Goal: Find specific page/section: Find specific page/section

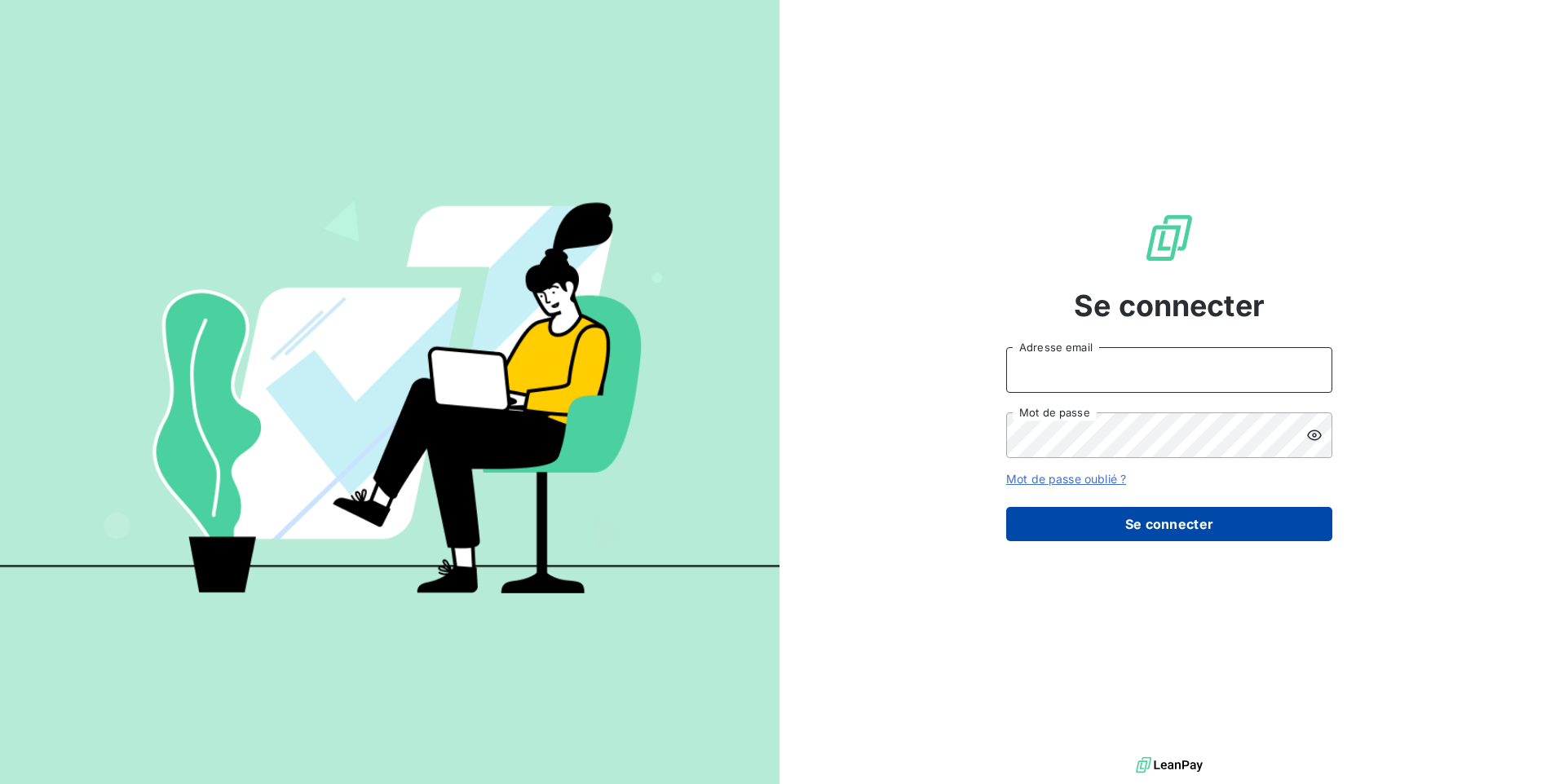
type input "[EMAIL_ADDRESS][DOMAIN_NAME]"
click at [1143, 521] on button "Se connecter" at bounding box center [1169, 524] width 326 height 35
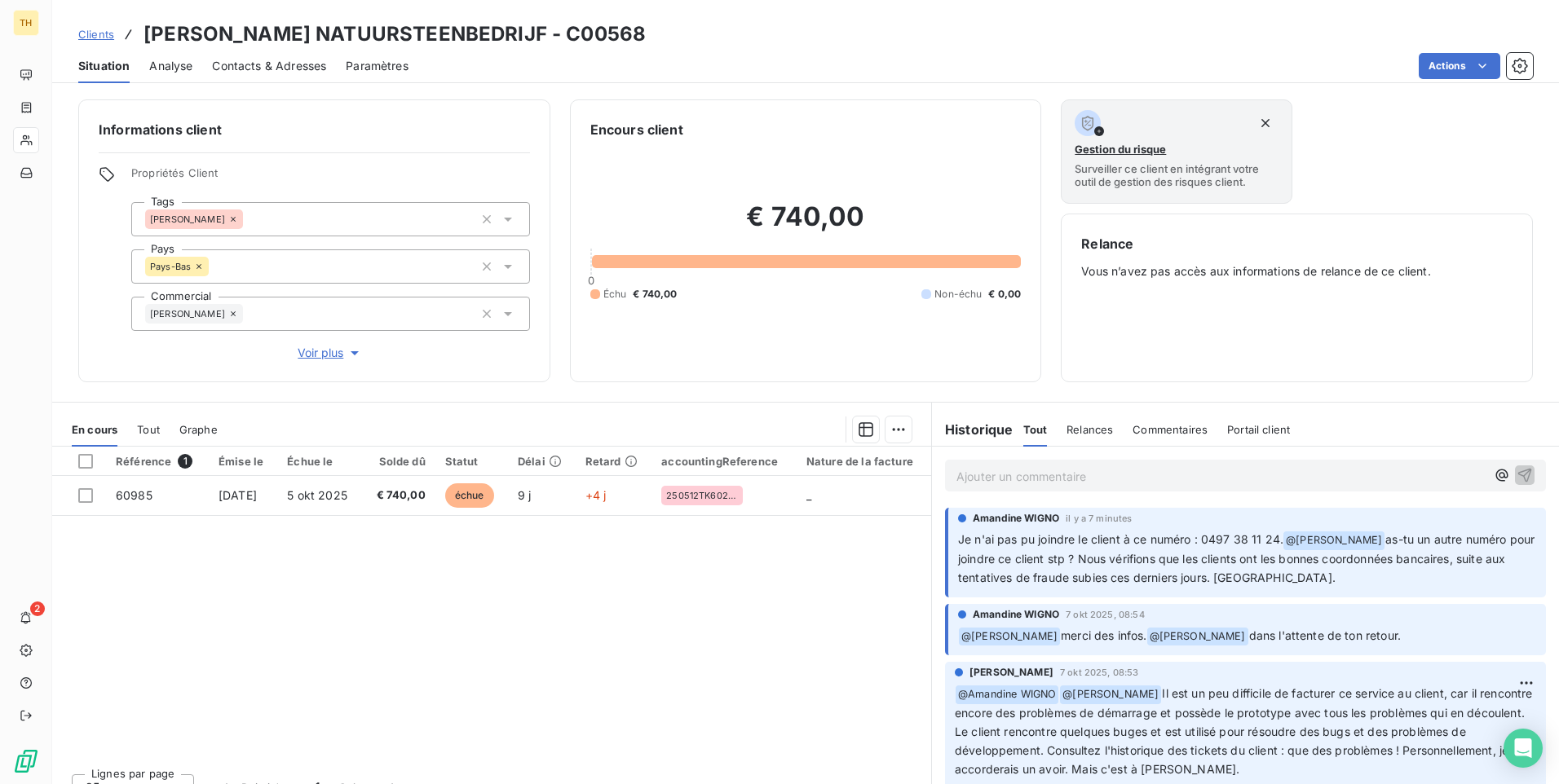
click at [976, 475] on p "Ajouter un commentaire ﻿" at bounding box center [1221, 477] width 529 height 21
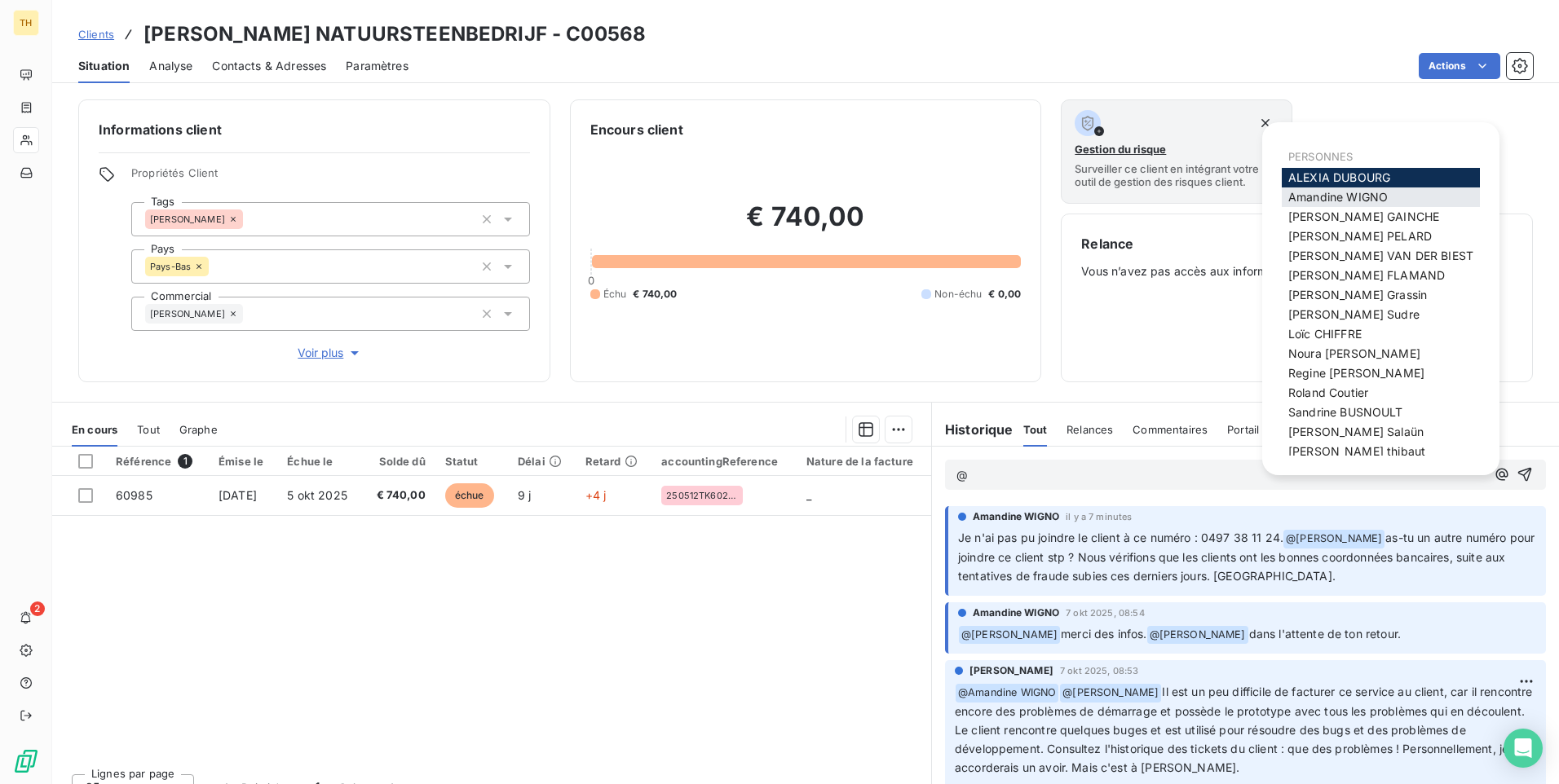
click at [1355, 191] on span "[PERSON_NAME]" at bounding box center [1337, 196] width 100 height 14
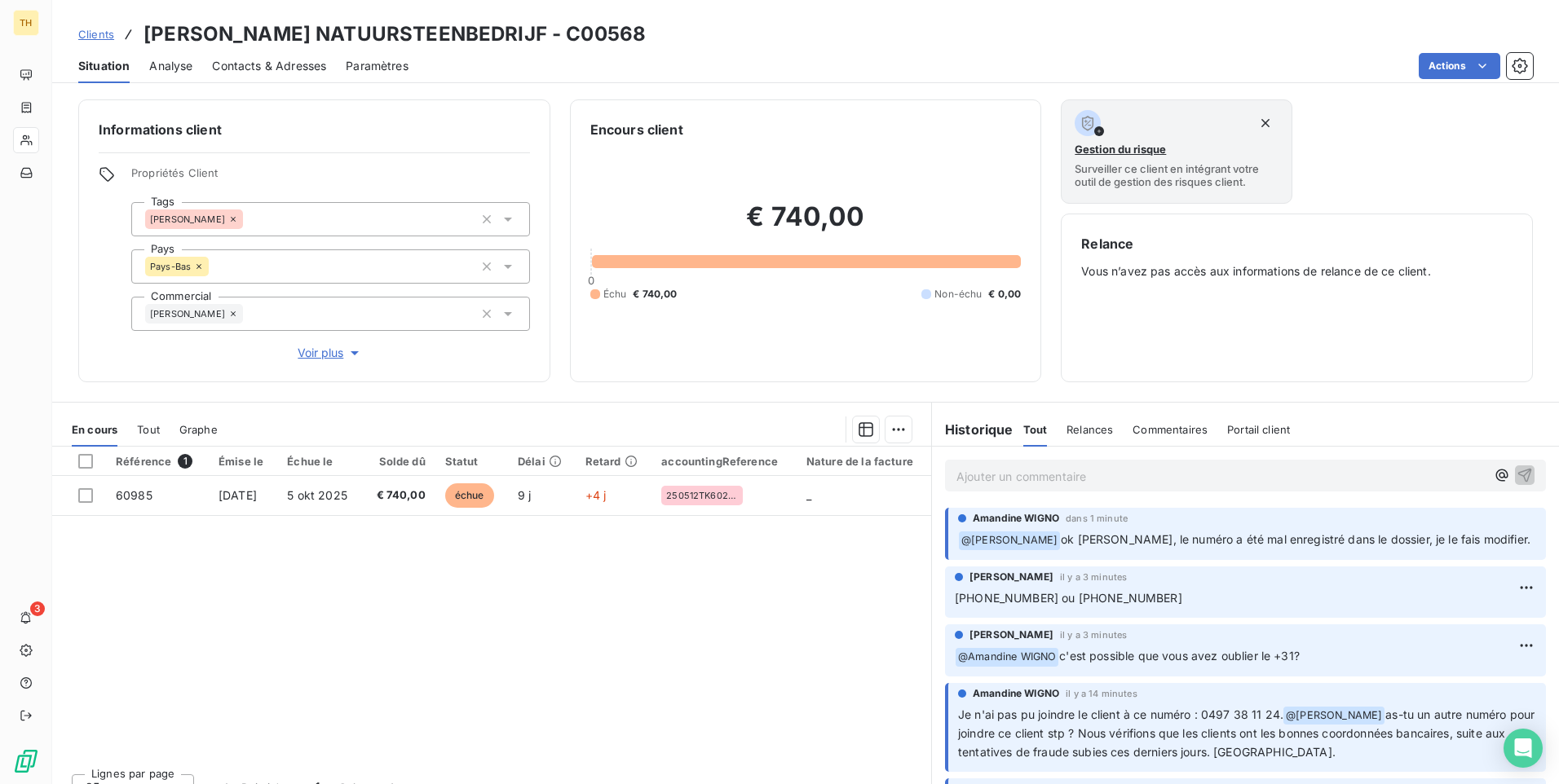
click at [1003, 480] on p "Ajouter un commentaire ﻿" at bounding box center [1221, 477] width 529 height 21
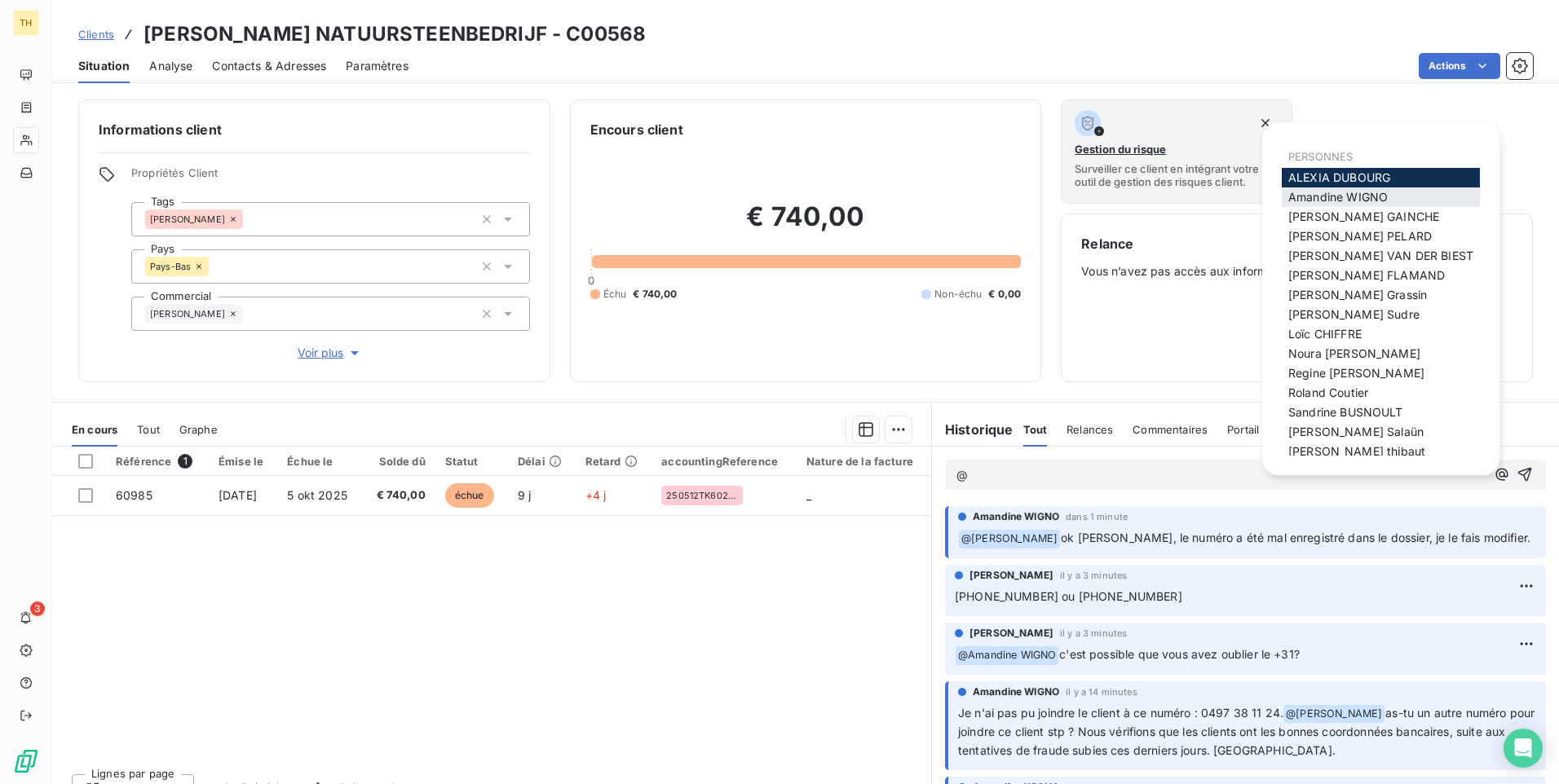
click at [1361, 190] on div "[PERSON_NAME]" at bounding box center [1381, 197] width 198 height 20
click at [1314, 194] on span "[PERSON_NAME]" at bounding box center [1337, 196] width 100 height 14
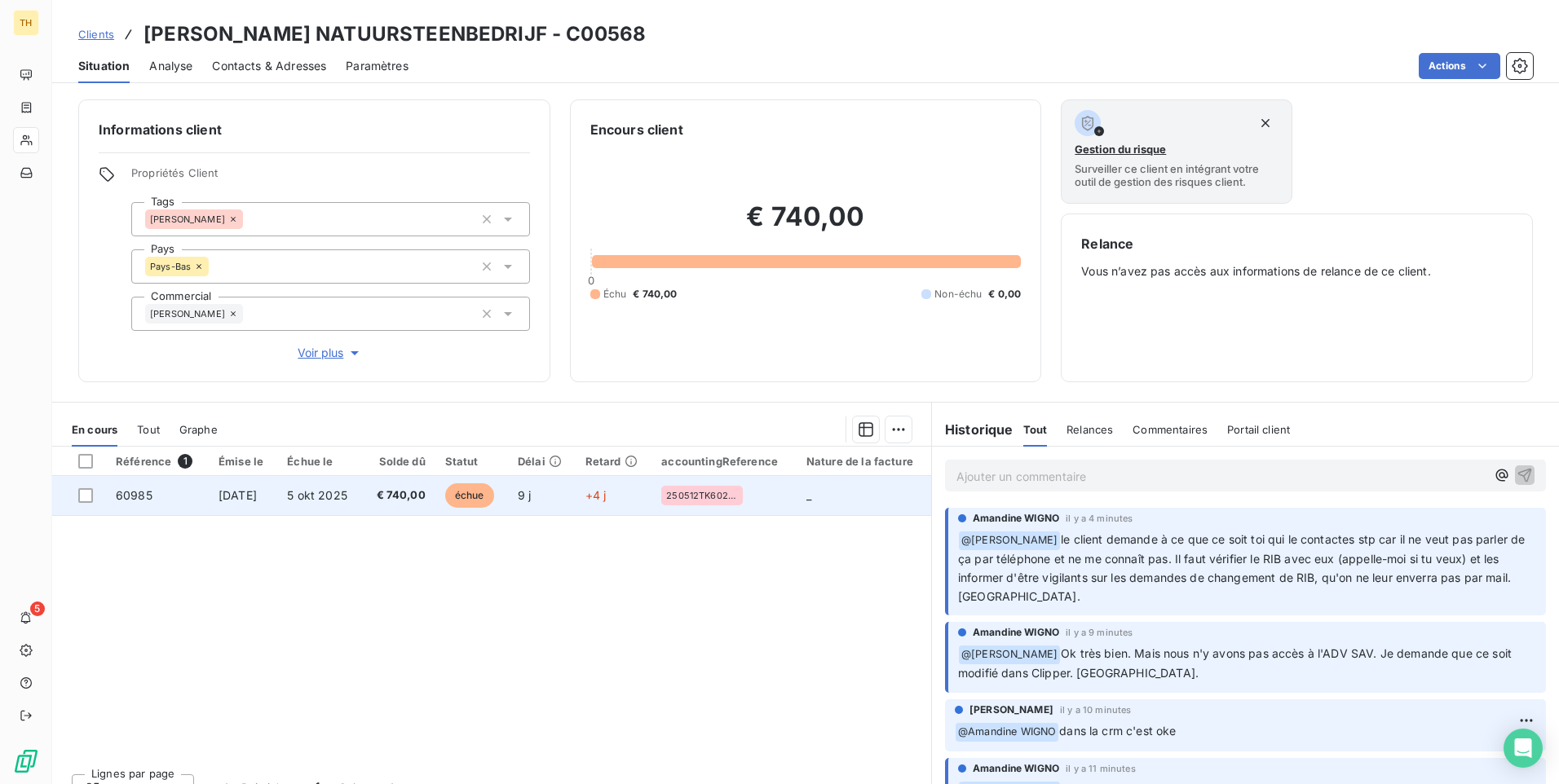
click at [242, 496] on span "[DATE]" at bounding box center [237, 495] width 38 height 14
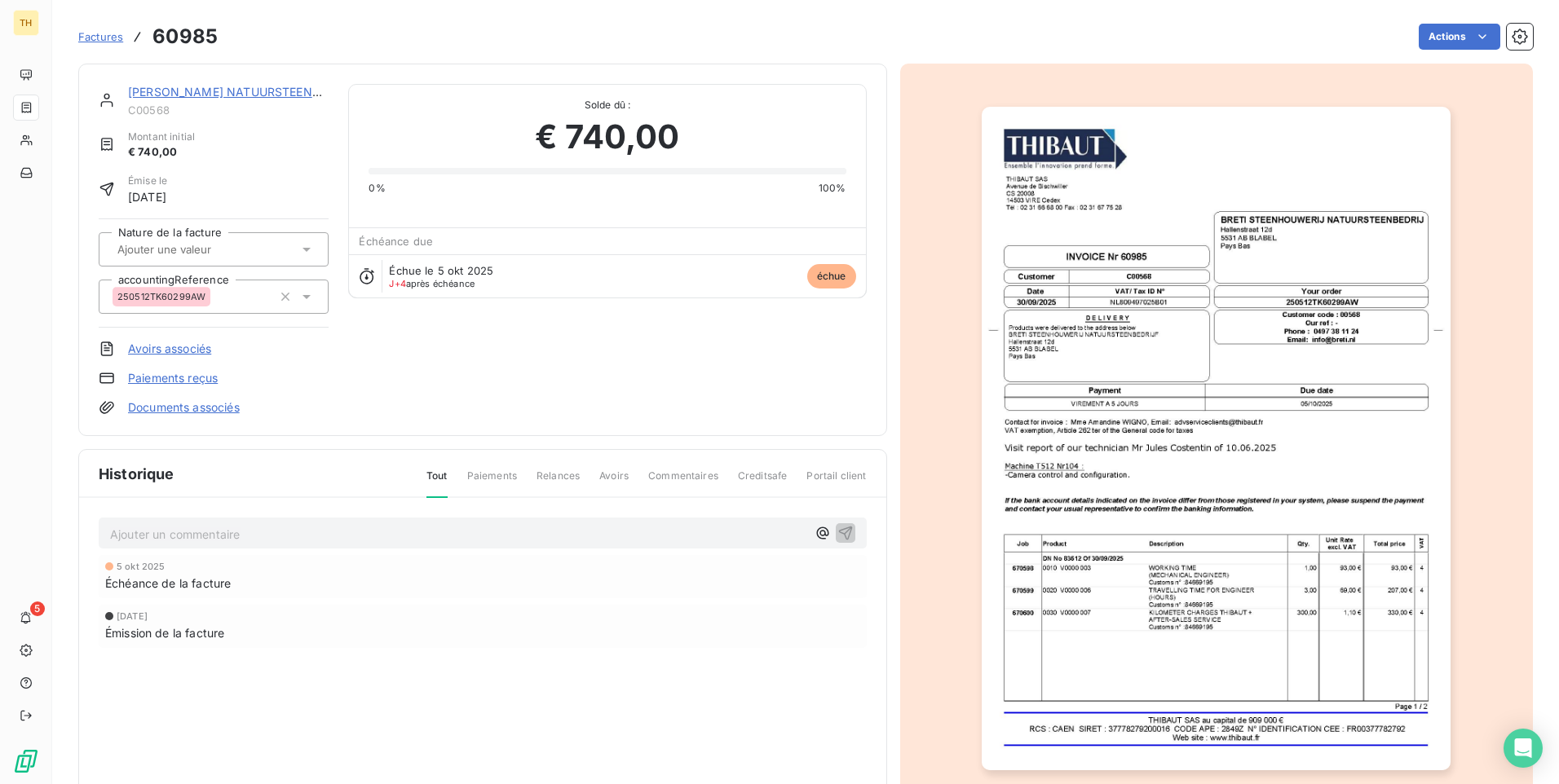
click at [1123, 498] on img "button" at bounding box center [1216, 438] width 469 height 664
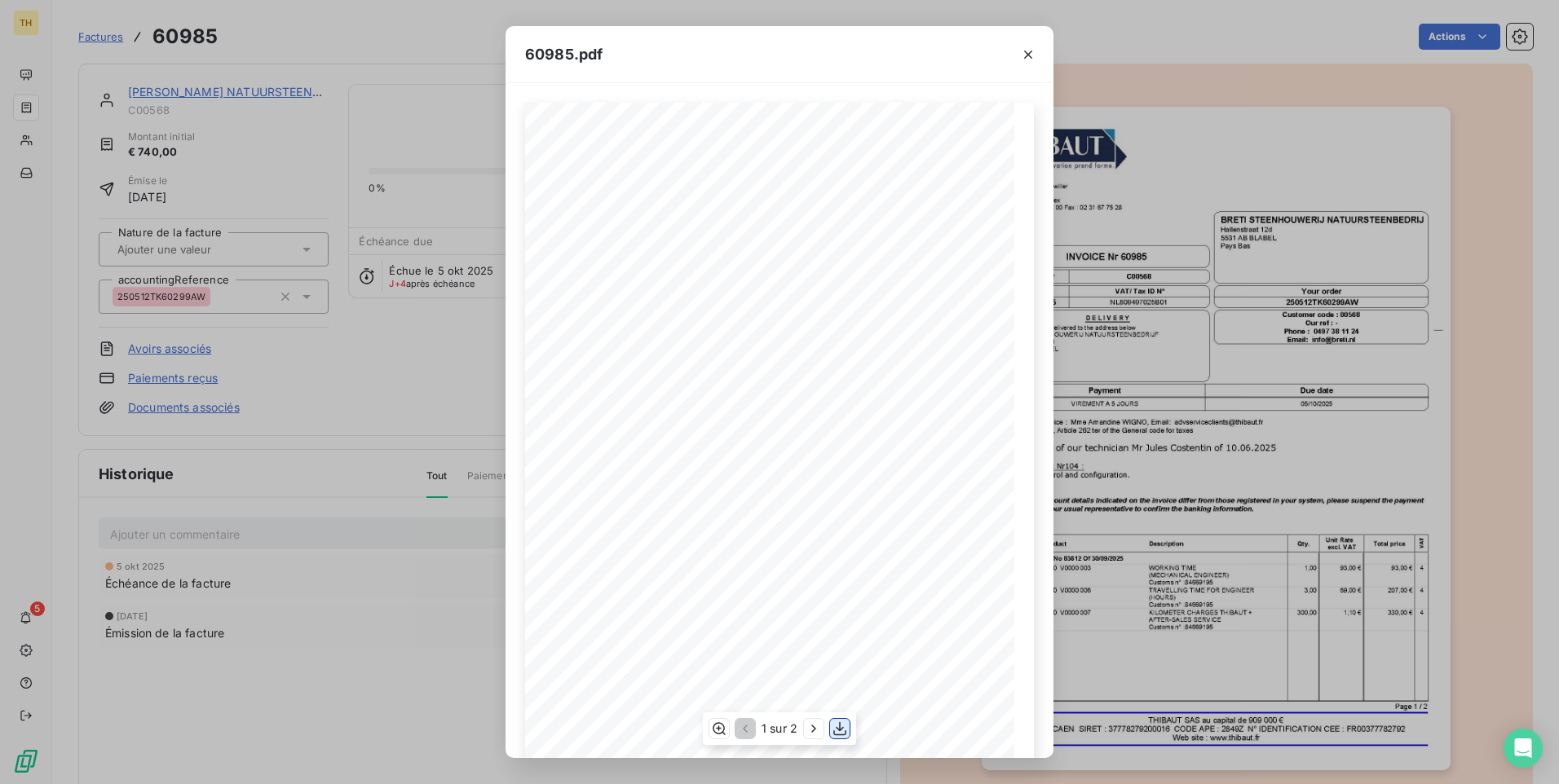
click at [842, 732] on icon "button" at bounding box center [840, 729] width 16 height 16
click at [1031, 49] on icon "button" at bounding box center [1028, 55] width 16 height 16
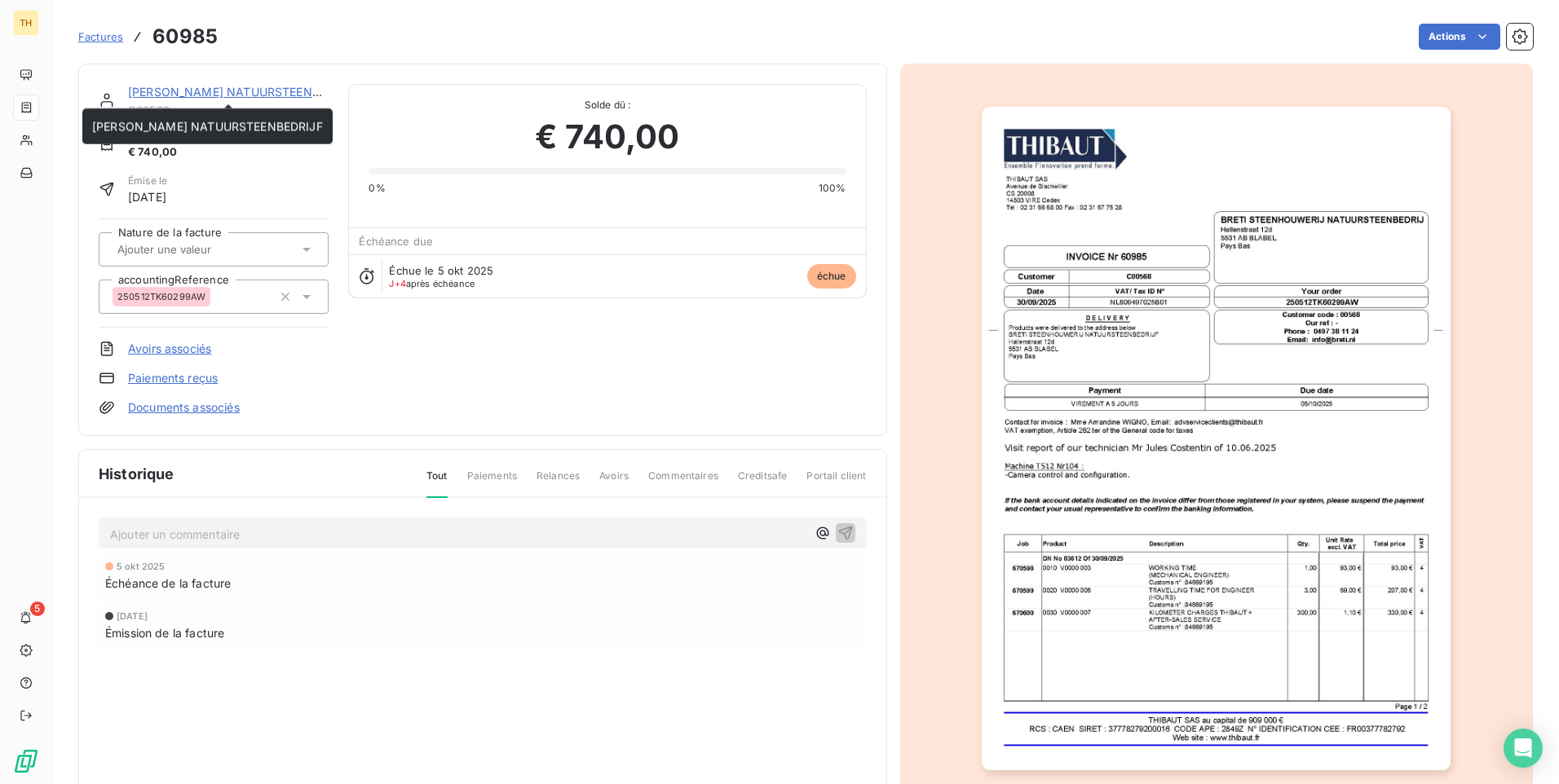
click at [186, 93] on link "[PERSON_NAME] NATUURSTEENBEDRIJF" at bounding box center [243, 92] width 231 height 14
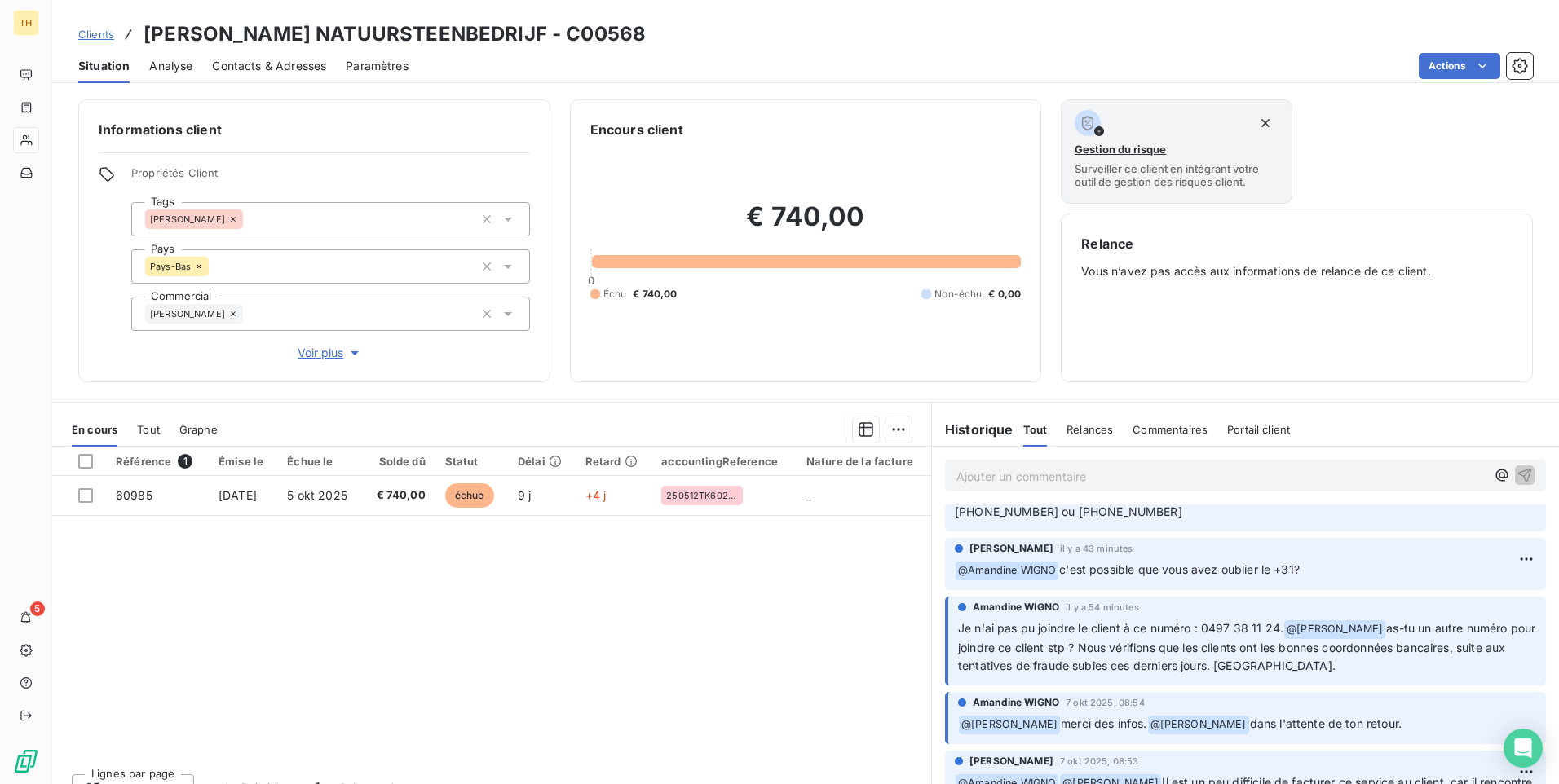
scroll to position [255, 0]
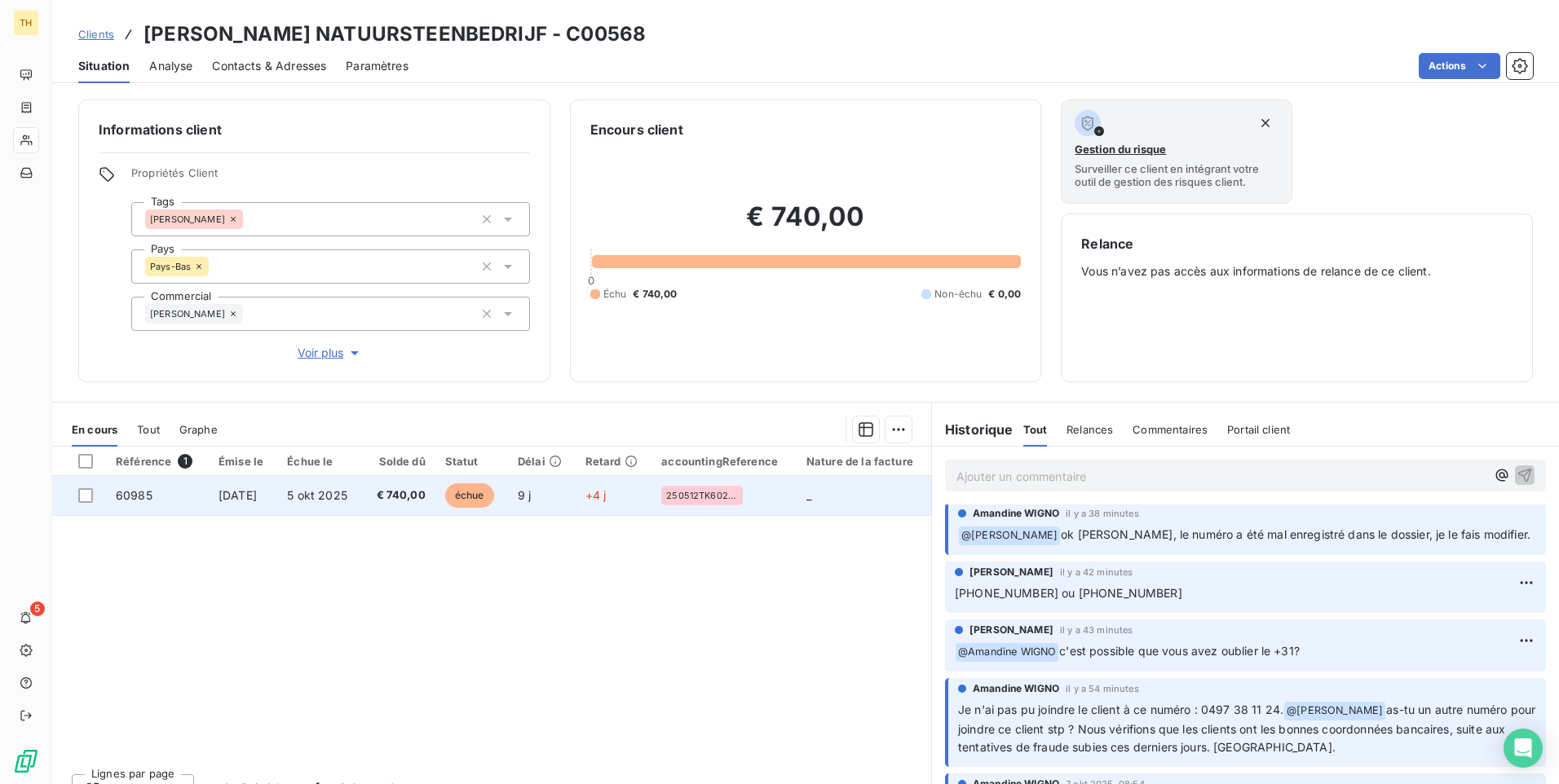
click at [257, 498] on span "[DATE]" at bounding box center [237, 495] width 38 height 14
